Goal: Information Seeking & Learning: Find specific fact

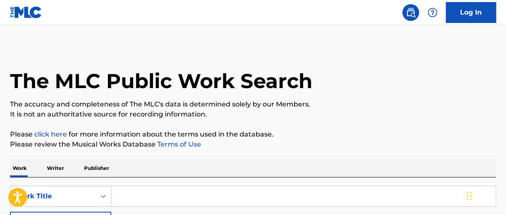
drag, startPoint x: 508, startPoint y: 67, endPoint x: 513, endPoint y: 89, distance: 22.1
click at [505, 89] on html "Accessibility Screen-Reader Guide, Feedback, and Issue Reporting | New window C…" at bounding box center [253, 107] width 506 height 215
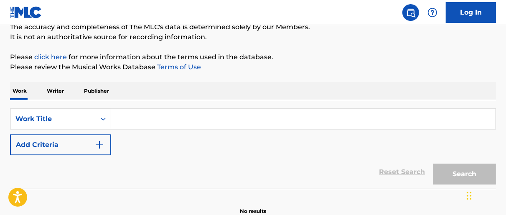
scroll to position [72, 0]
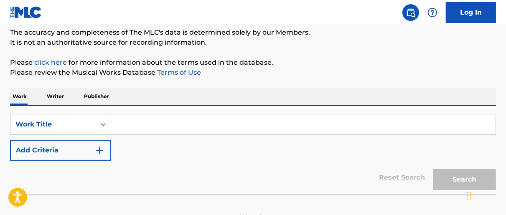
drag, startPoint x: 56, startPoint y: 96, endPoint x: 61, endPoint y: 103, distance: 8.9
click at [57, 96] on p "Writer" at bounding box center [55, 97] width 22 height 18
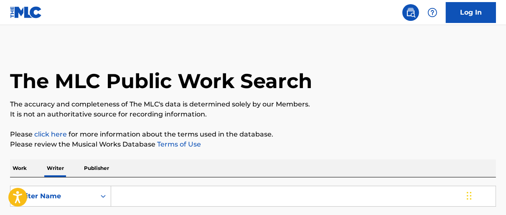
click at [174, 198] on input "Search Form" at bounding box center [303, 196] width 384 height 20
click at [178, 198] on input "Search Form" at bounding box center [303, 196] width 384 height 20
type input "[PERSON_NAME] [PERSON_NAME]"
drag, startPoint x: 508, startPoint y: 53, endPoint x: 510, endPoint y: 70, distance: 17.2
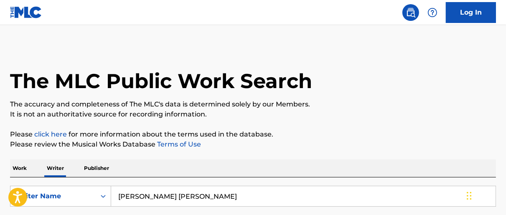
click at [505, 70] on html "Accessibility Screen-Reader Guide, Feedback, and Issue Reporting | New window C…" at bounding box center [253, 107] width 506 height 215
drag, startPoint x: 506, startPoint y: 55, endPoint x: 508, endPoint y: 70, distance: 15.2
click at [505, 70] on html "Accessibility Screen-Reader Guide, Feedback, and Issue Reporting | New window C…" at bounding box center [253, 107] width 506 height 215
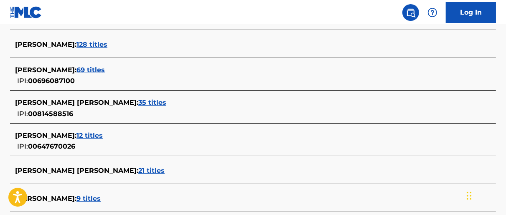
scroll to position [263, 0]
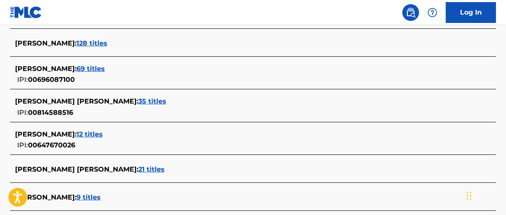
click at [138, 99] on span "35 titles" at bounding box center [152, 101] width 28 height 8
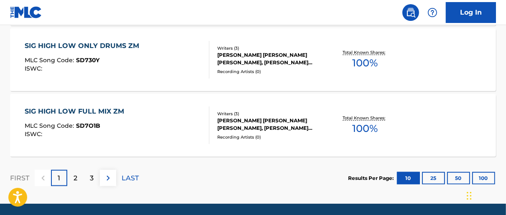
scroll to position [807, 0]
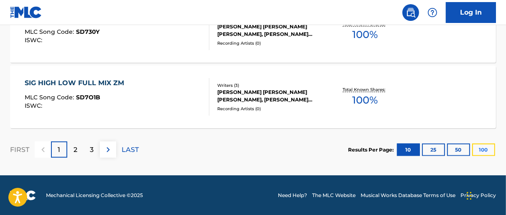
click at [482, 145] on button "100" at bounding box center [483, 150] width 23 height 13
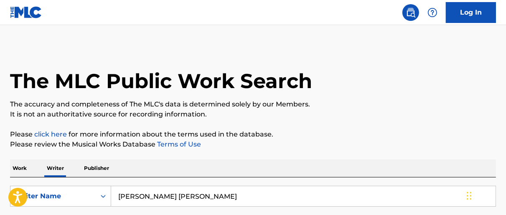
scroll to position [1832, 0]
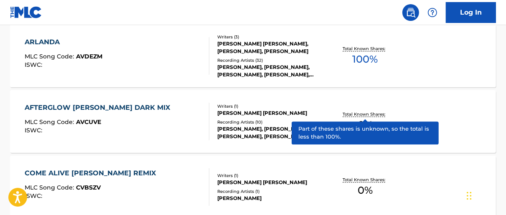
click at [369, 116] on p "Total Known Shares:" at bounding box center [365, 114] width 45 height 6
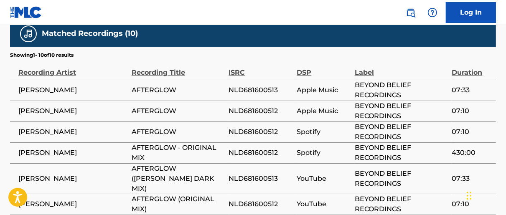
scroll to position [317, 0]
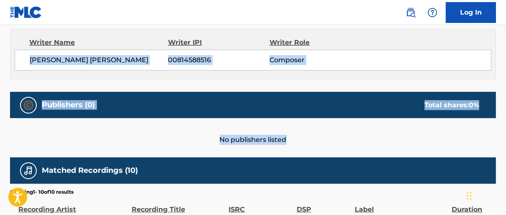
drag, startPoint x: 506, startPoint y: 132, endPoint x: 500, endPoint y: 46, distance: 86.3
click at [500, 46] on div "< Back to public search results Copy work link AFTERGLOW [PERSON_NAME] DARK MIX…" at bounding box center [253, 92] width 506 height 726
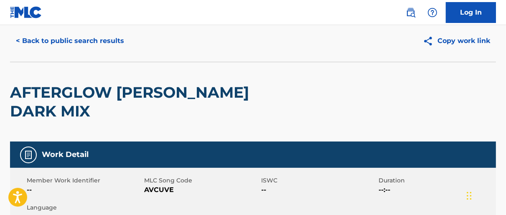
scroll to position [0, 0]
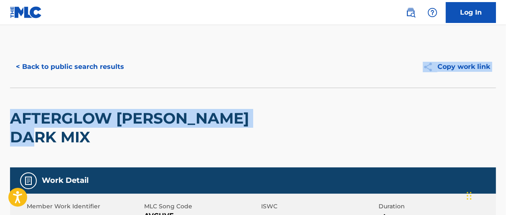
drag, startPoint x: 506, startPoint y: 45, endPoint x: 508, endPoint y: 94, distance: 49.3
click at [505, 98] on html "Accessibility Screen-Reader Guide, Feedback, and Issue Reporting | New window C…" at bounding box center [253, 107] width 506 height 215
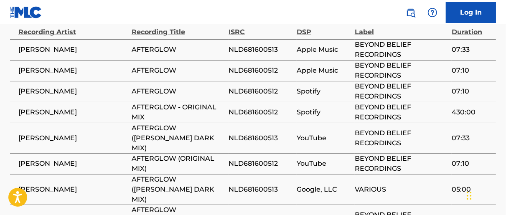
scroll to position [492, 0]
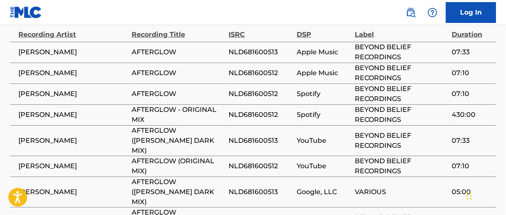
click at [256, 136] on span "NLD681600513" at bounding box center [261, 141] width 64 height 10
copy span "NLD681600513"
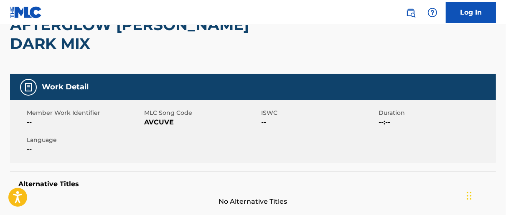
scroll to position [0, 0]
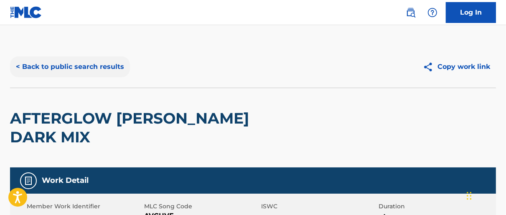
click at [100, 66] on button "< Back to public search results" at bounding box center [70, 66] width 120 height 21
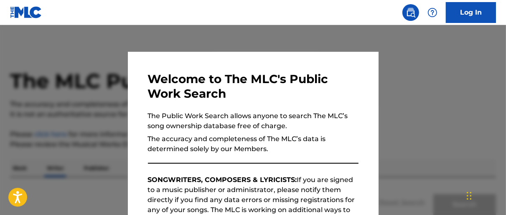
scroll to position [99, 0]
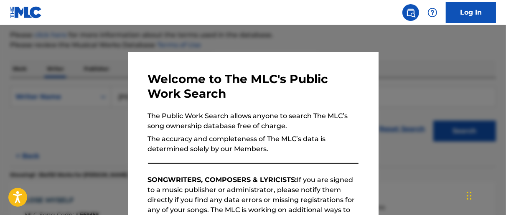
drag, startPoint x: 447, startPoint y: 80, endPoint x: 440, endPoint y: 77, distance: 7.7
click at [445, 80] on div at bounding box center [253, 132] width 506 height 215
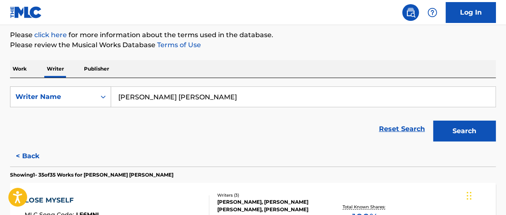
click at [376, 48] on p "Please review the Musical Works Database Terms of Use" at bounding box center [253, 45] width 486 height 10
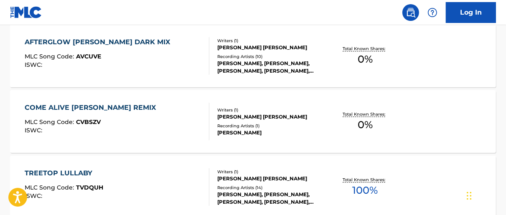
click at [375, 118] on div "Total Known Shares: 0 %" at bounding box center [365, 121] width 81 height 25
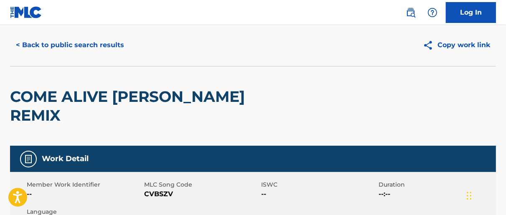
scroll to position [32, 0]
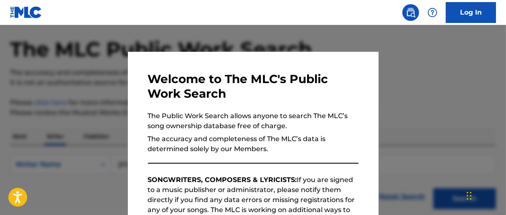
scroll to position [99, 0]
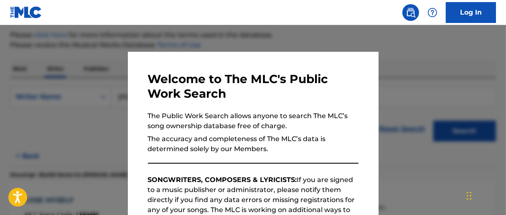
click at [100, 43] on div at bounding box center [253, 132] width 506 height 215
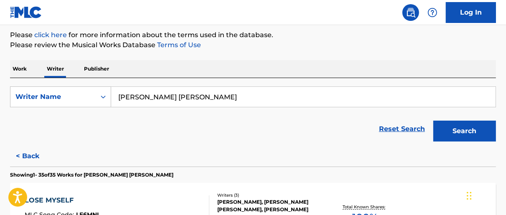
scroll to position [1832, 0]
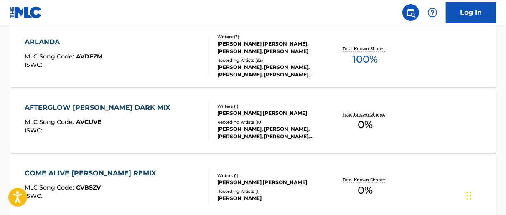
click at [358, 129] on span "0 %" at bounding box center [365, 124] width 15 height 15
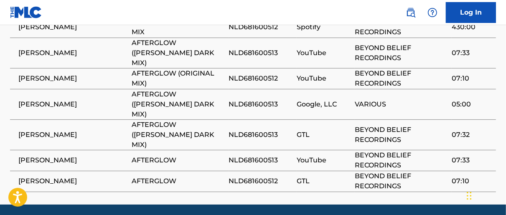
scroll to position [393, 0]
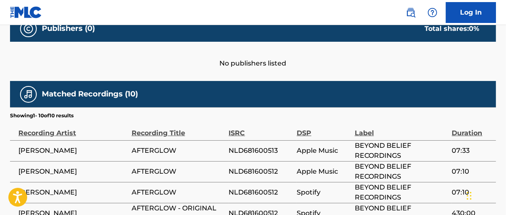
click at [498, 119] on div "< Back to public search results Copy work link AFTERGLOW [PERSON_NAME] DARK MIX…" at bounding box center [253, 16] width 506 height 726
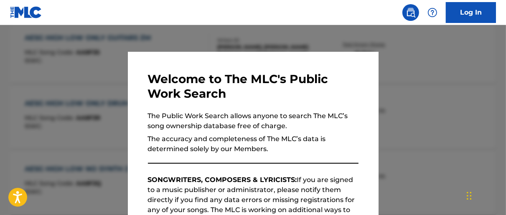
click at [215, 38] on div at bounding box center [253, 132] width 506 height 215
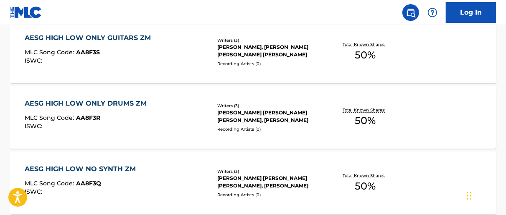
scroll to position [1898, 0]
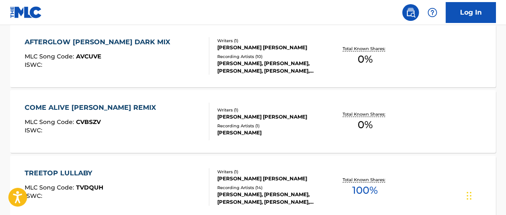
click at [360, 120] on span "0 %" at bounding box center [365, 124] width 15 height 15
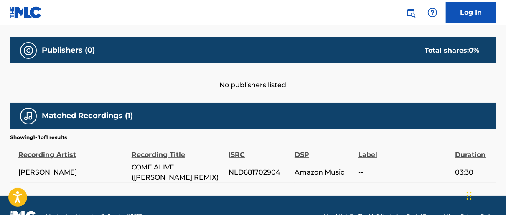
scroll to position [373, 0]
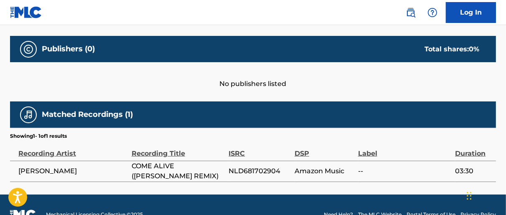
click at [268, 166] on span "NLD681702904" at bounding box center [260, 171] width 62 height 10
copy span "NLD681702904"
drag, startPoint x: 505, startPoint y: 145, endPoint x: 483, endPoint y: 142, distance: 22.3
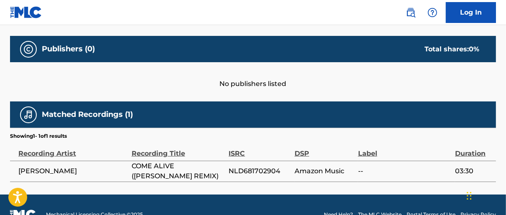
drag, startPoint x: 500, startPoint y: 118, endPoint x: 286, endPoint y: 60, distance: 222.1
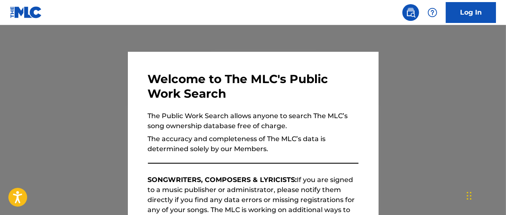
scroll to position [2443, 0]
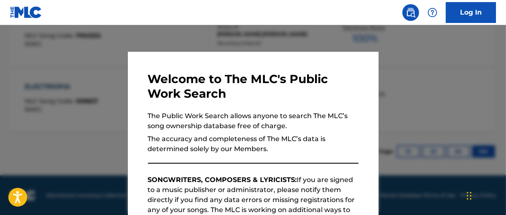
click at [194, 36] on div at bounding box center [253, 132] width 506 height 215
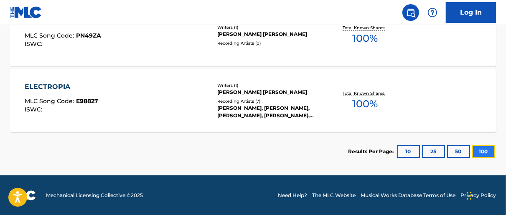
click at [491, 150] on button "100" at bounding box center [483, 151] width 23 height 13
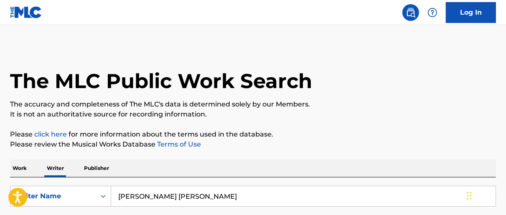
scroll to position [1635, 0]
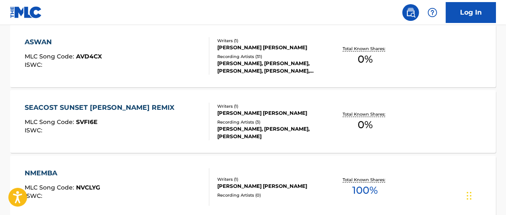
click at [354, 119] on div "Total Known Shares: 0 %" at bounding box center [365, 121] width 81 height 25
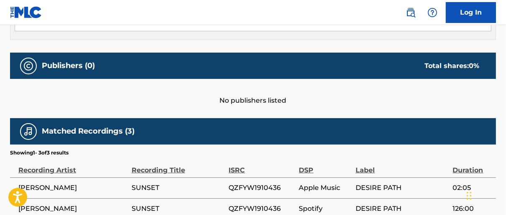
scroll to position [433, 0]
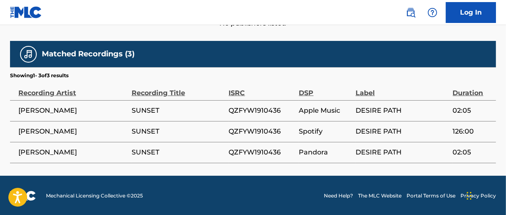
drag, startPoint x: 506, startPoint y: 147, endPoint x: 505, endPoint y: 131, distance: 15.5
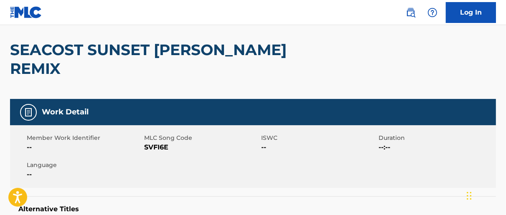
scroll to position [60, 0]
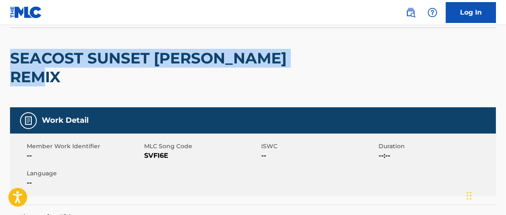
drag, startPoint x: 79, startPoint y: 69, endPoint x: 13, endPoint y: 56, distance: 66.6
click at [13, 56] on h2 "SEACOST SUNSET [PERSON_NAME] REMIX" at bounding box center [156, 68] width 292 height 38
copy h2 "SEACOST SUNSET [PERSON_NAME] REMIX"
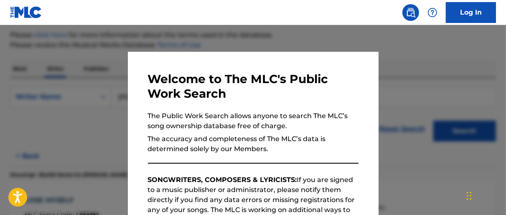
click at [180, 39] on div at bounding box center [253, 132] width 506 height 215
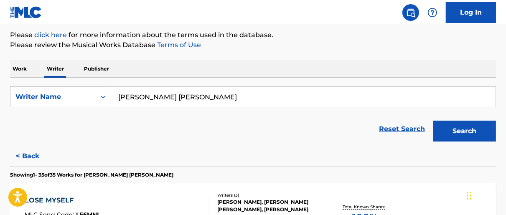
drag, startPoint x: 485, startPoint y: 47, endPoint x: 480, endPoint y: 46, distance: 6.0
click at [485, 47] on p "Please review the Musical Works Database Terms of Use" at bounding box center [253, 45] width 486 height 10
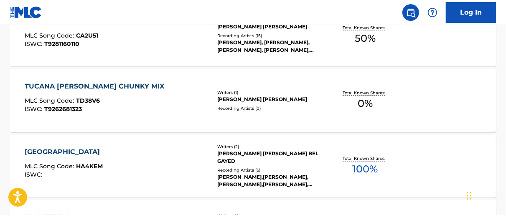
scroll to position [1205, 0]
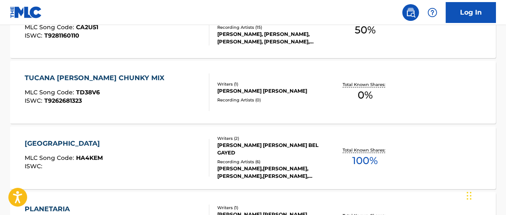
click at [371, 96] on span "0 %" at bounding box center [365, 95] width 15 height 15
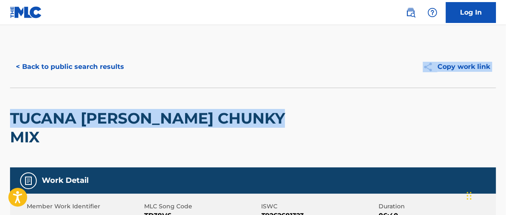
drag, startPoint x: 506, startPoint y: 47, endPoint x: 513, endPoint y: 97, distance: 50.1
click at [505, 97] on html "Accessibility Screen-Reader Guide, Feedback, and Issue Reporting | New window C…" at bounding box center [253, 107] width 506 height 215
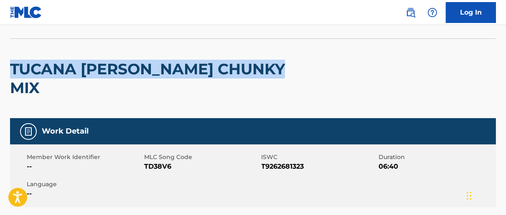
scroll to position [47, 0]
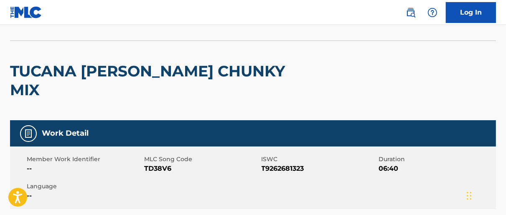
click at [275, 170] on span "T9262681323" at bounding box center [319, 169] width 115 height 10
copy span "T9262681323"
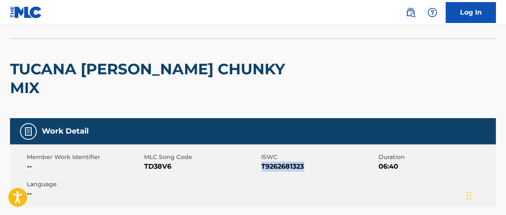
scroll to position [43, 0]
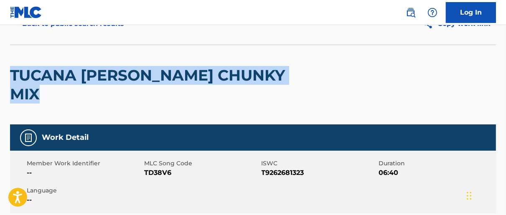
drag, startPoint x: 8, startPoint y: 75, endPoint x: 201, endPoint y: 98, distance: 194.0
copy h2 "TUCANA [PERSON_NAME] CHUNKY MIX"
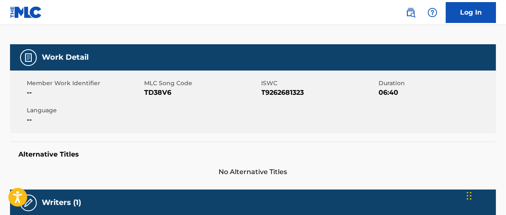
scroll to position [116, 0]
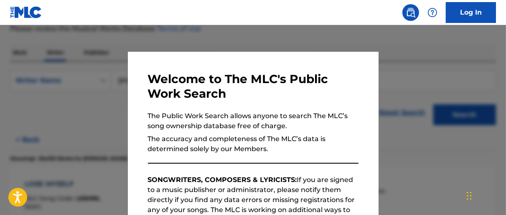
drag, startPoint x: 465, startPoint y: 43, endPoint x: 472, endPoint y: 43, distance: 6.7
click at [467, 43] on div at bounding box center [253, 132] width 506 height 215
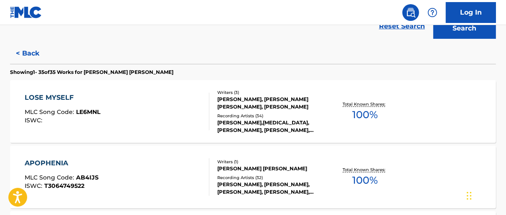
scroll to position [95, 0]
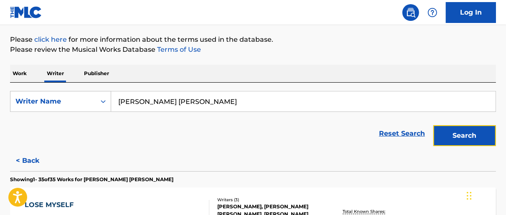
click at [475, 137] on button "Search" at bounding box center [464, 135] width 63 height 21
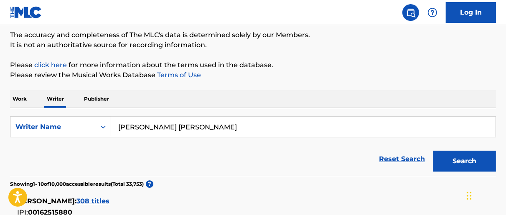
scroll to position [74, 0]
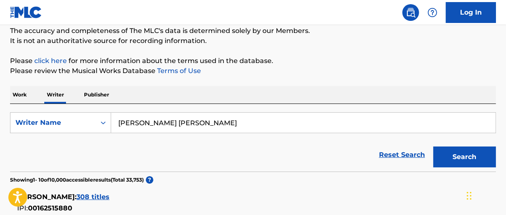
click at [23, 94] on p "Work" at bounding box center [19, 95] width 19 height 18
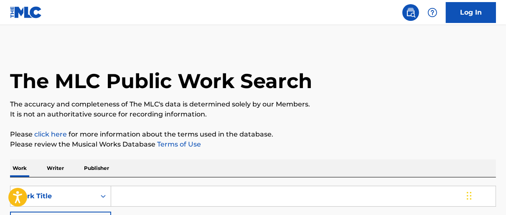
click at [191, 198] on input "Search Form" at bounding box center [303, 196] width 384 height 20
type input "AFTER THE FALL"
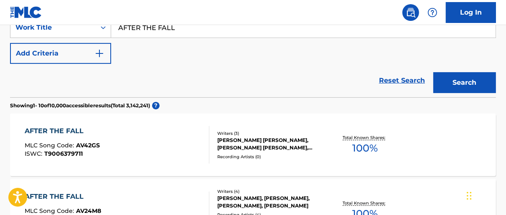
scroll to position [125, 0]
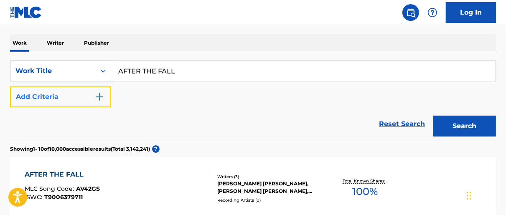
click at [107, 102] on button "Add Criteria" at bounding box center [60, 96] width 101 height 21
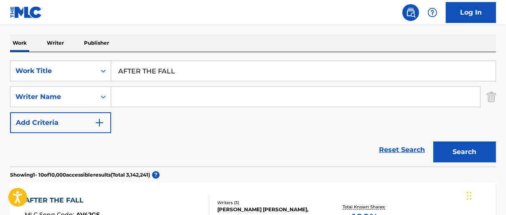
click at [140, 99] on input "Search Form" at bounding box center [295, 97] width 369 height 20
click at [433, 142] on button "Search" at bounding box center [464, 152] width 63 height 21
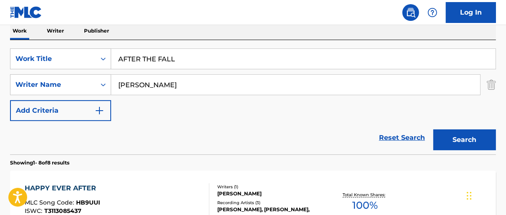
scroll to position [135, 0]
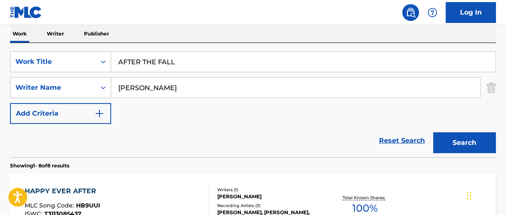
click at [135, 87] on input "[PERSON_NAME]" at bounding box center [295, 88] width 369 height 20
type input "[PERSON_NAME]"
click at [433, 132] on button "Search" at bounding box center [464, 142] width 63 height 21
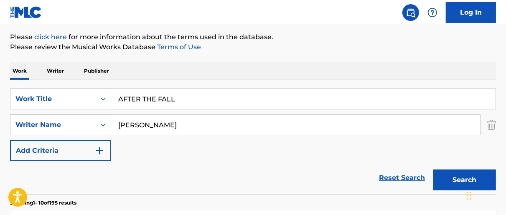
scroll to position [94, 0]
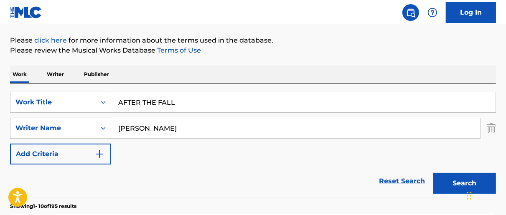
drag, startPoint x: 199, startPoint y: 101, endPoint x: 13, endPoint y: 58, distance: 190.3
click at [433, 173] on button "Search" at bounding box center [464, 183] width 63 height 21
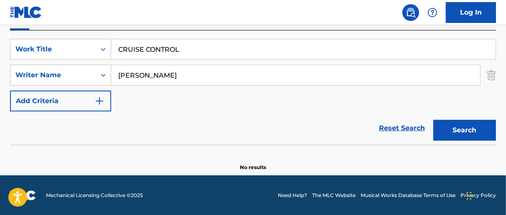
scroll to position [114, 0]
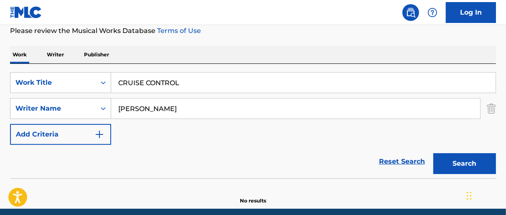
drag, startPoint x: 212, startPoint y: 81, endPoint x: 53, endPoint y: 20, distance: 169.4
click at [56, 37] on div "The MLC Public Work Search The accuracy and completeness of The MLC's data is d…" at bounding box center [253, 68] width 506 height 272
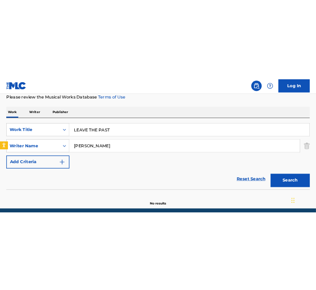
scroll to position [78, 0]
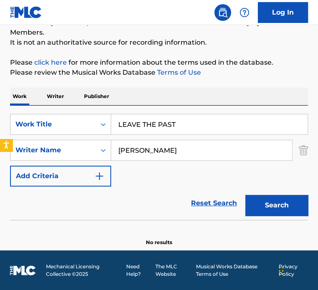
click at [209, 123] on input "LEAVE THE PAST" at bounding box center [209, 124] width 196 height 20
click at [245, 195] on button "Search" at bounding box center [276, 205] width 63 height 21
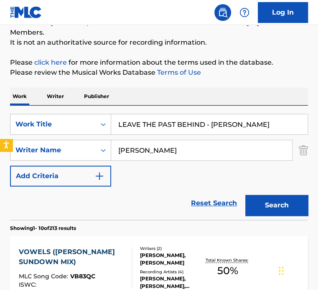
drag, startPoint x: 227, startPoint y: 120, endPoint x: 204, endPoint y: 119, distance: 23.0
click at [204, 119] on input "LEAVE THE PAST BEHIND - [PERSON_NAME]" at bounding box center [209, 124] width 196 height 20
click at [245, 195] on button "Search" at bounding box center [276, 205] width 63 height 21
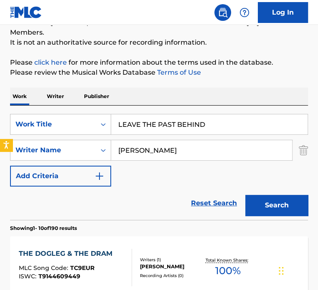
click at [245, 195] on button "Search" at bounding box center [276, 205] width 63 height 21
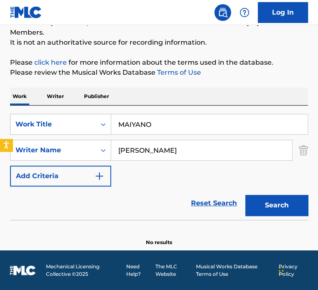
click at [62, 91] on div "Work Writer Publisher SearchWithCriteria75291f1f-8d21-4d72-94ab-3763f707b161 Wo…" at bounding box center [159, 167] width 298 height 159
type input "MELANCHOLY SUNRISE"
click at [245, 195] on button "Search" at bounding box center [276, 205] width 63 height 21
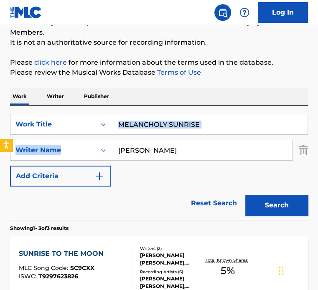
click at [0, 84] on html "Accessibility Screen-Reader Guide, Feedback, and Issue Reporting | New window C…" at bounding box center [159, 67] width 318 height 290
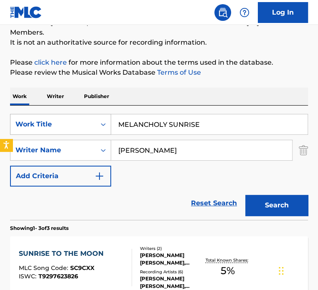
drag, startPoint x: 208, startPoint y: 154, endPoint x: 27, endPoint y: 119, distance: 185.0
click at [28, 120] on div "SearchWithCriteria75291f1f-8d21-4d72-94ab-3763f707b161 Work Title MELANCHOLY SU…" at bounding box center [159, 150] width 298 height 73
click at [245, 195] on button "Search" at bounding box center [276, 205] width 63 height 21
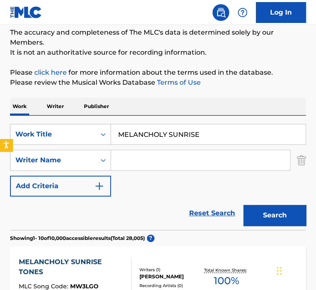
scroll to position [76, 0]
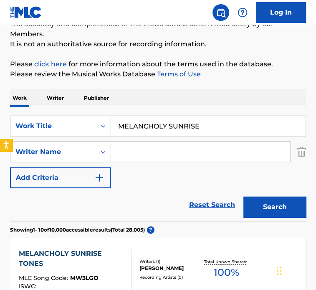
drag, startPoint x: 130, startPoint y: 108, endPoint x: 80, endPoint y: 89, distance: 52.8
drag, startPoint x: 315, startPoint y: 125, endPoint x: 282, endPoint y: 112, distance: 35.8
drag, startPoint x: 207, startPoint y: 124, endPoint x: 25, endPoint y: 93, distance: 184.7
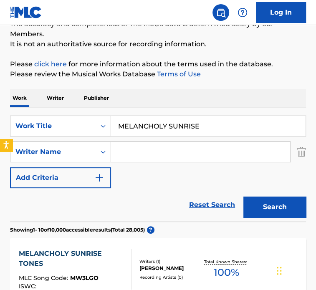
click at [244, 197] on button "Search" at bounding box center [275, 207] width 63 height 21
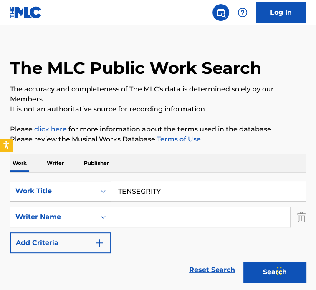
scroll to position [0, 0]
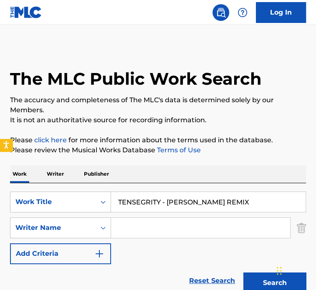
type input "TENSEGRITY - [PERSON_NAME] REMIX"
click at [244, 215] on button "Search" at bounding box center [275, 283] width 63 height 21
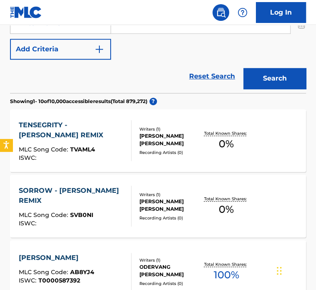
scroll to position [217, 0]
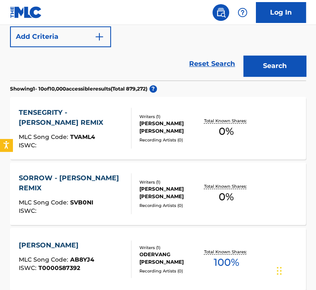
click at [247, 136] on div "Total Known Shares: 0 %" at bounding box center [226, 128] width 49 height 25
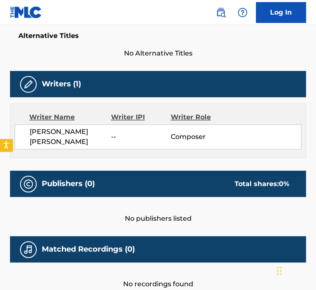
scroll to position [267, 0]
